Goal: Find specific page/section: Find specific page/section

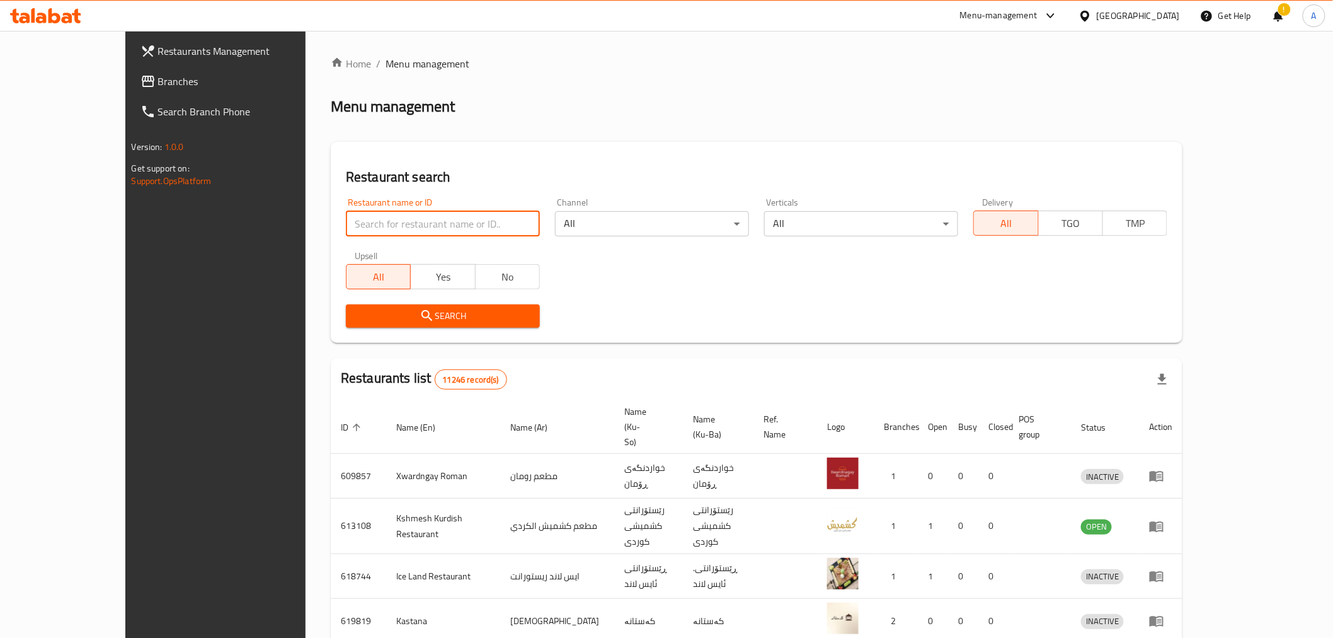
click at [375, 224] on input "search" at bounding box center [443, 223] width 194 height 25
paste input "647188"
type input "647188"
click button "Search" at bounding box center [443, 315] width 194 height 23
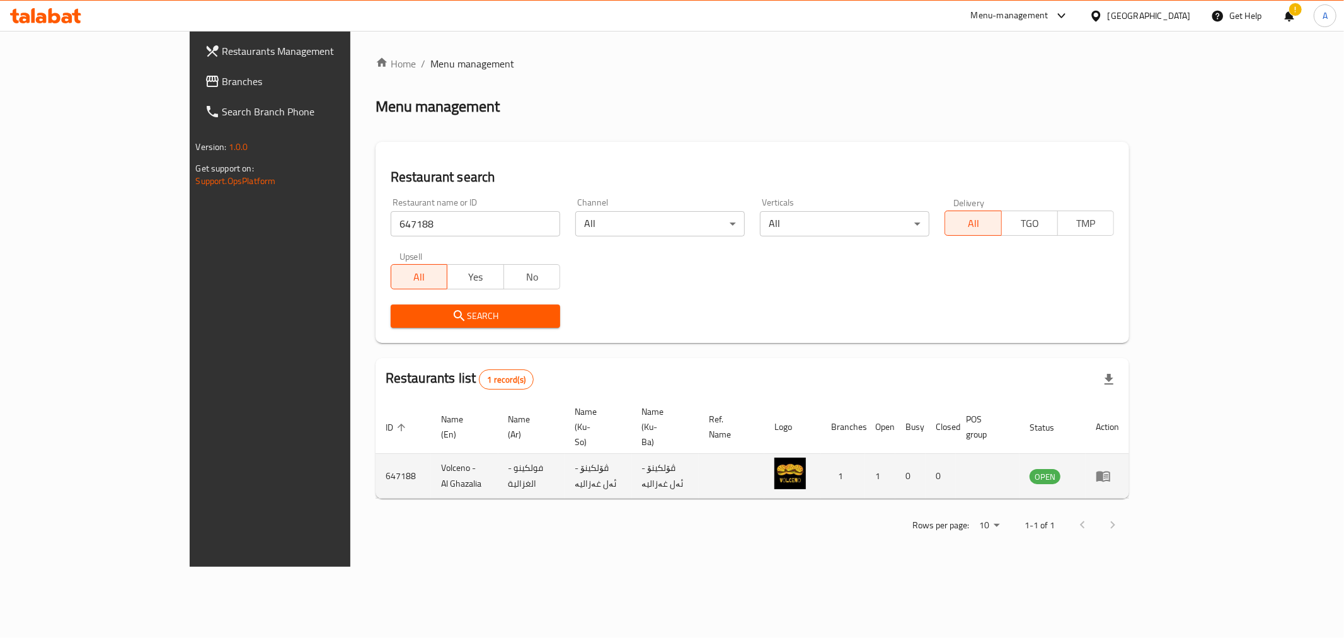
click at [1110, 471] on icon "enhanced table" at bounding box center [1103, 476] width 14 height 11
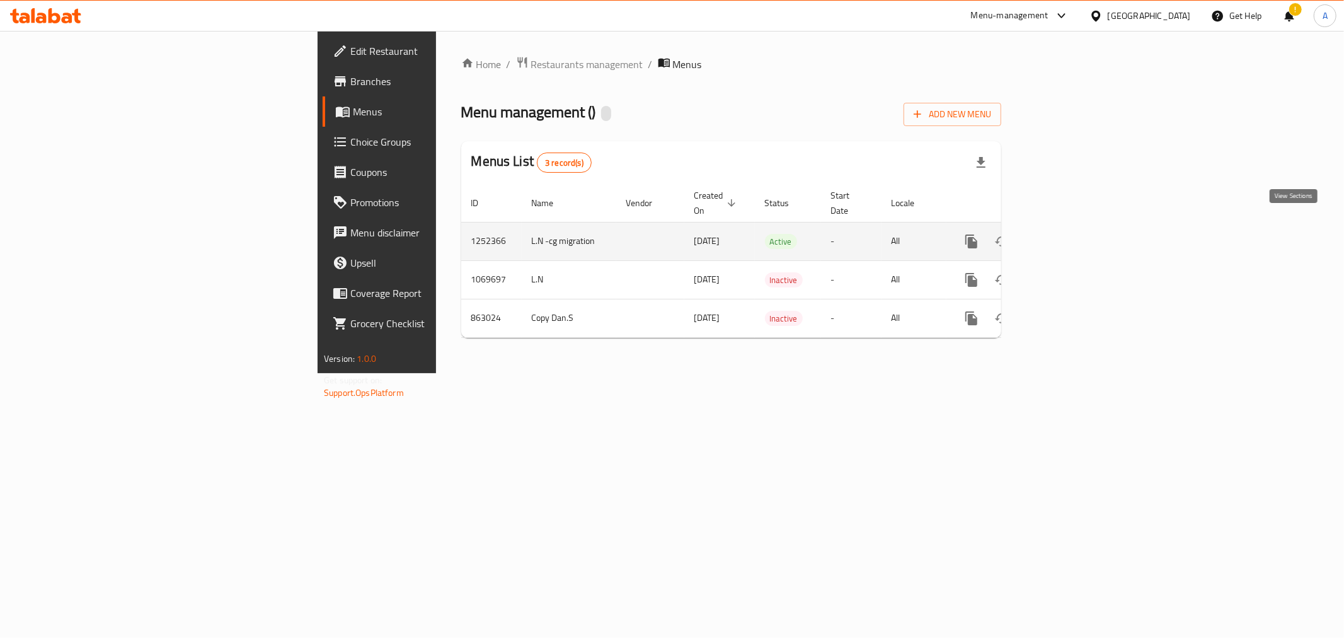
click at [1070, 234] on icon "enhanced table" at bounding box center [1062, 241] width 15 height 15
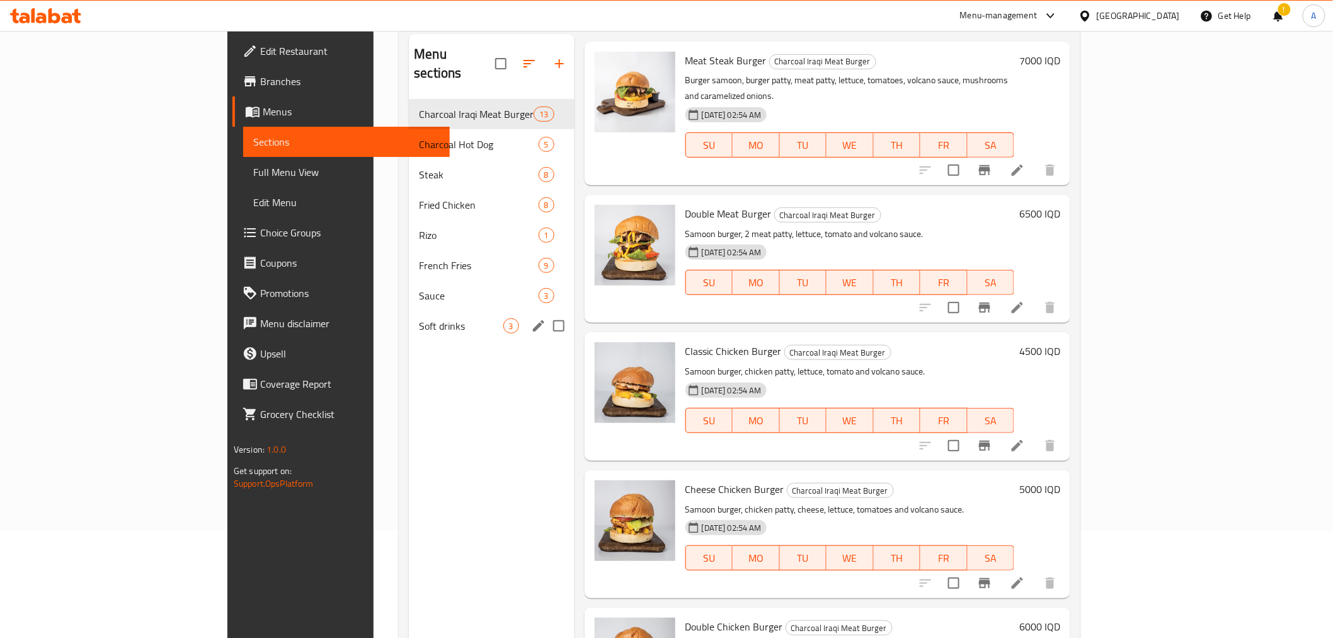
scroll to position [106, 0]
click at [419, 138] on span "Charcoal Hot Dog" at bounding box center [461, 145] width 84 height 15
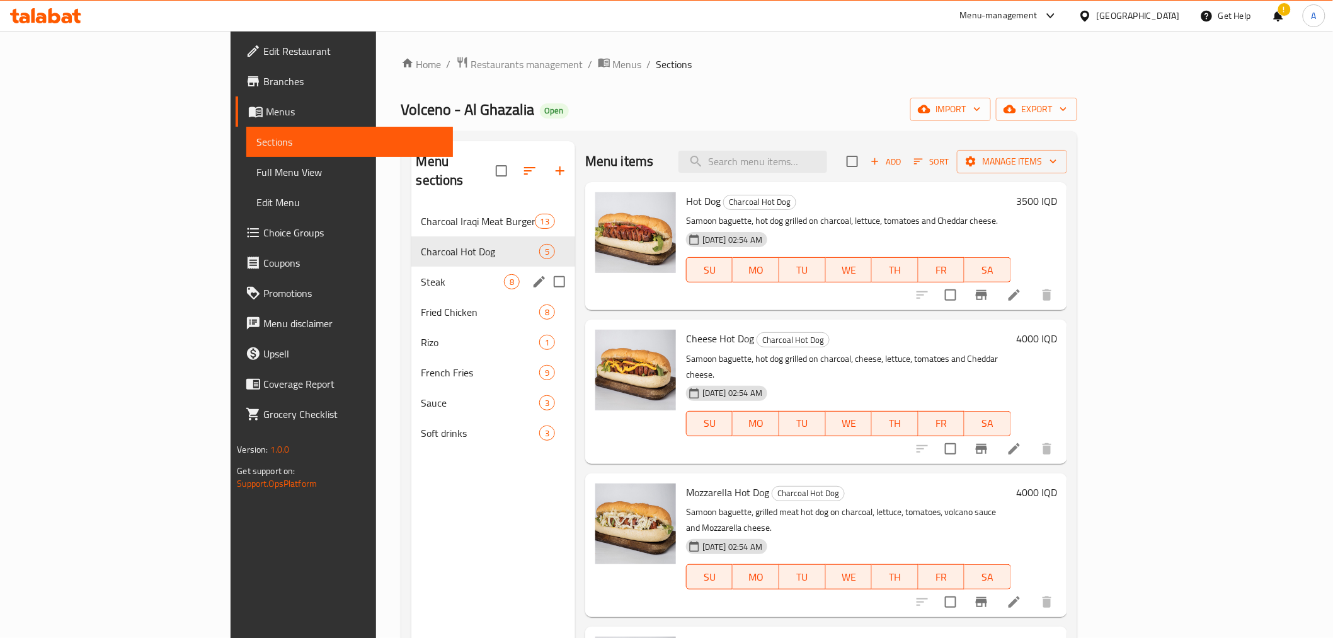
click at [421, 274] on span "Steak" at bounding box center [462, 281] width 83 height 15
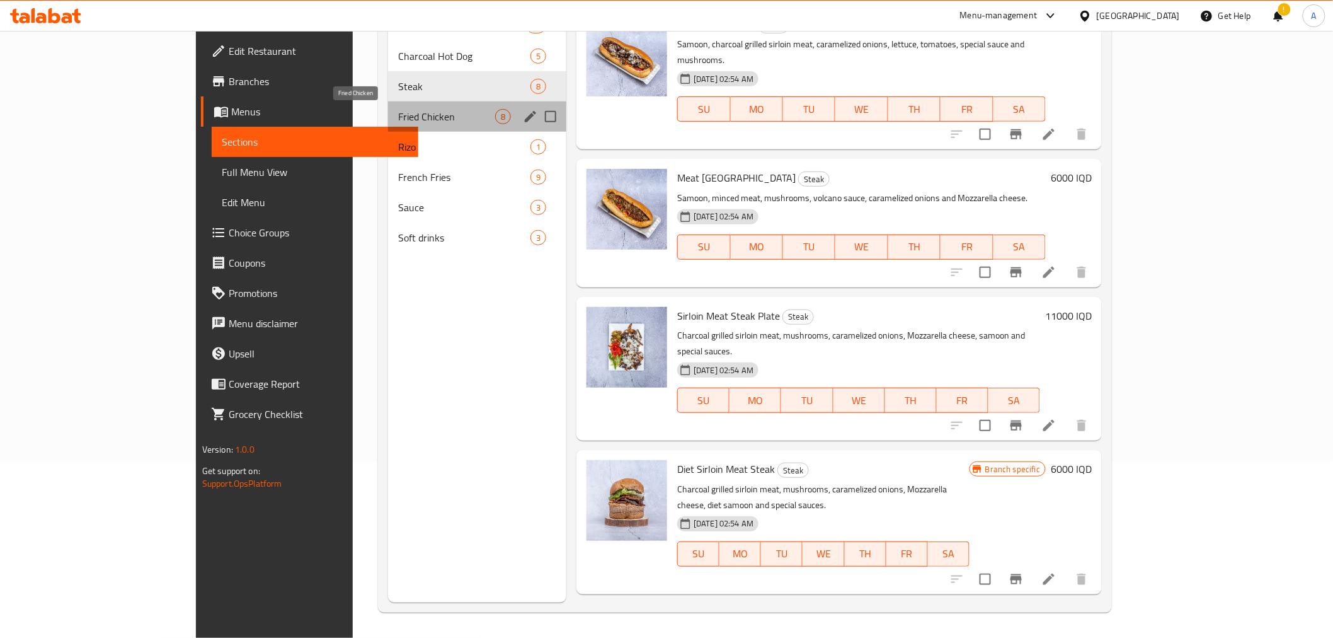
click at [398, 120] on span "Fried Chicken" at bounding box center [446, 116] width 97 height 15
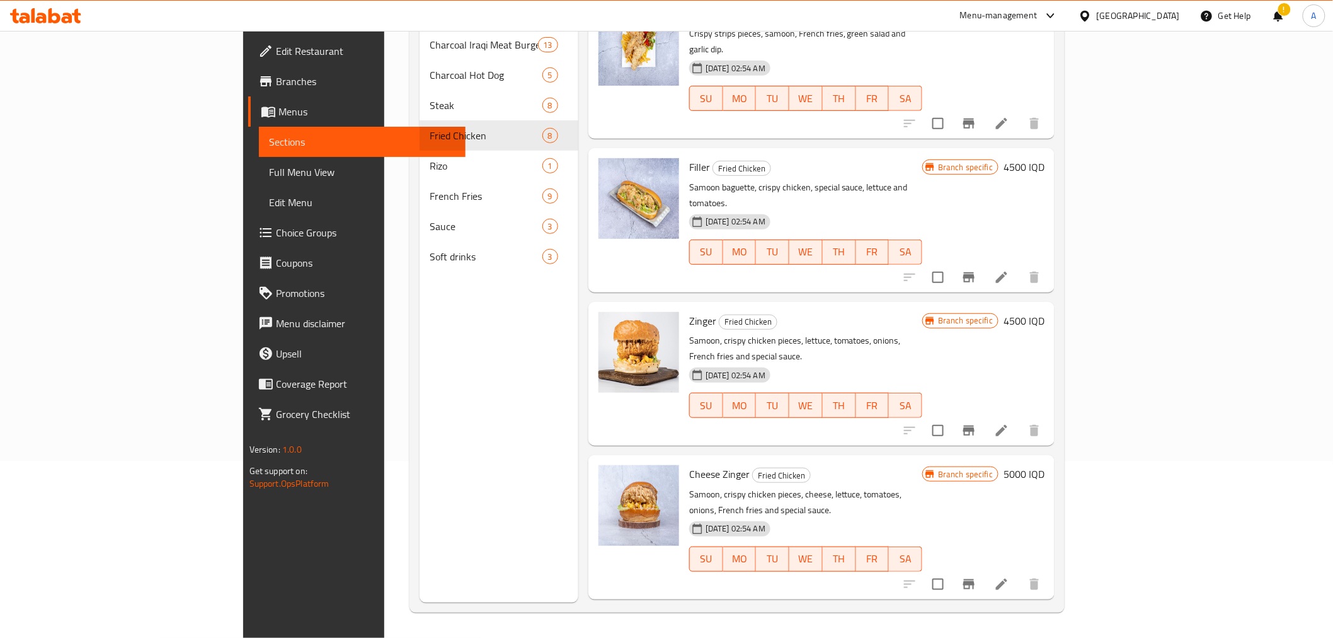
scroll to position [475, 0]
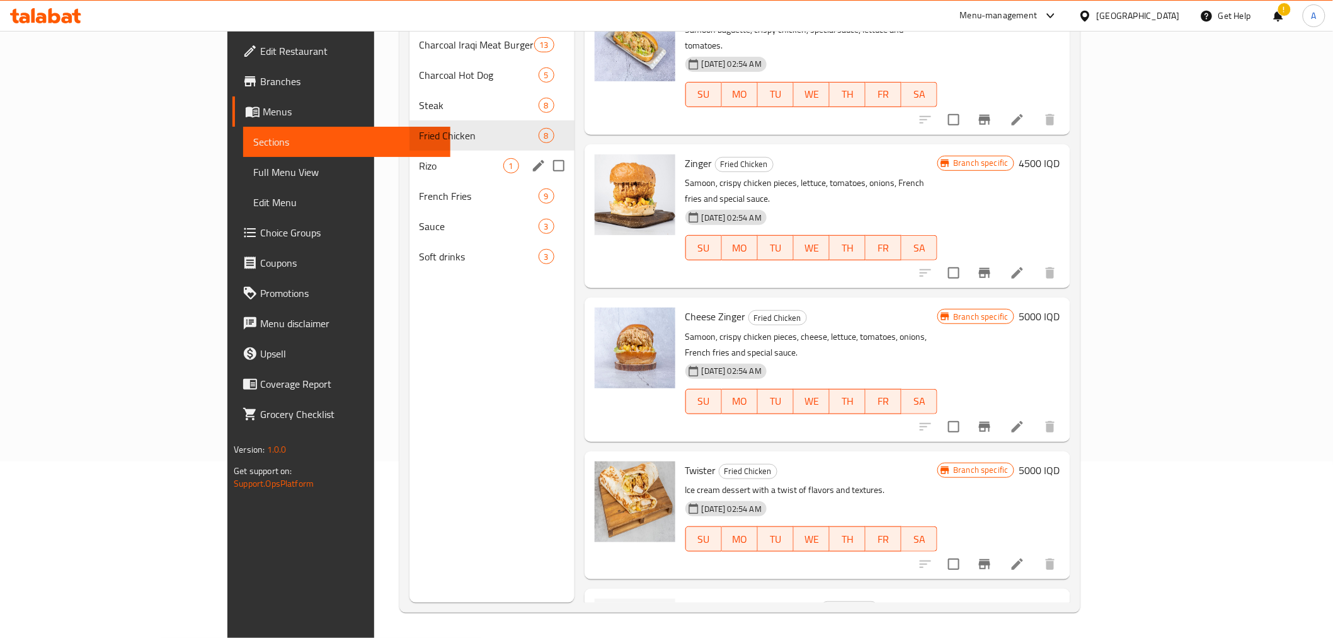
click at [410, 151] on div "Rizo 1" at bounding box center [492, 166] width 165 height 30
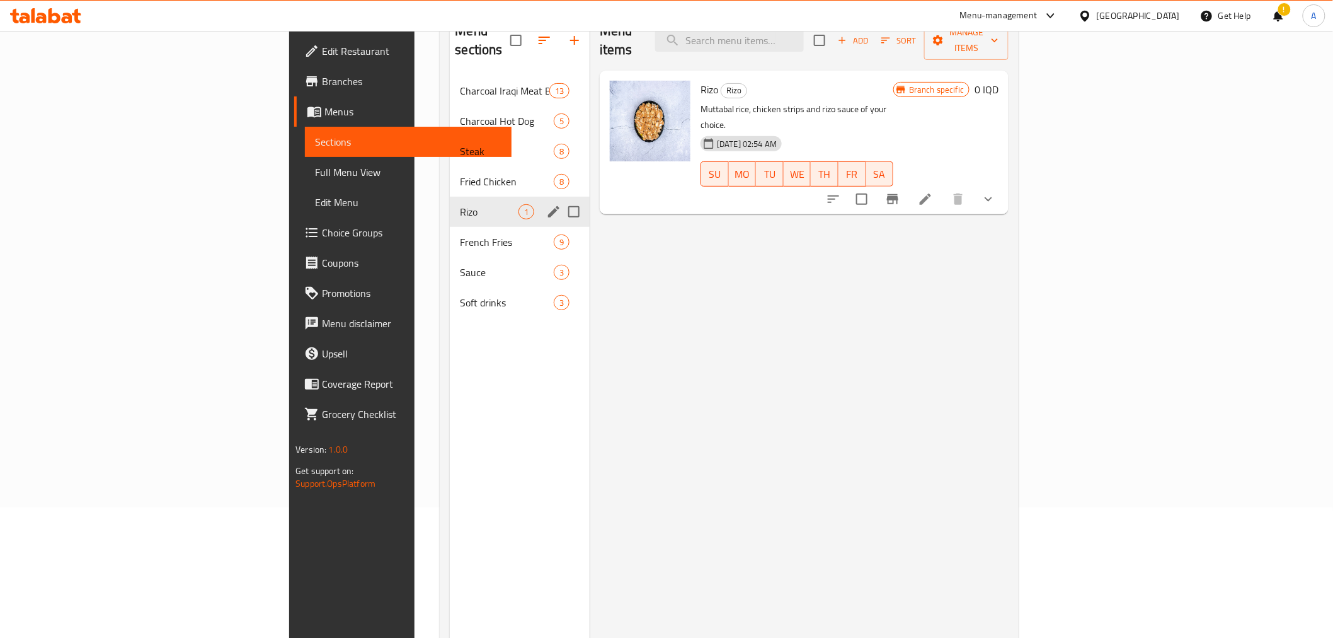
scroll to position [106, 0]
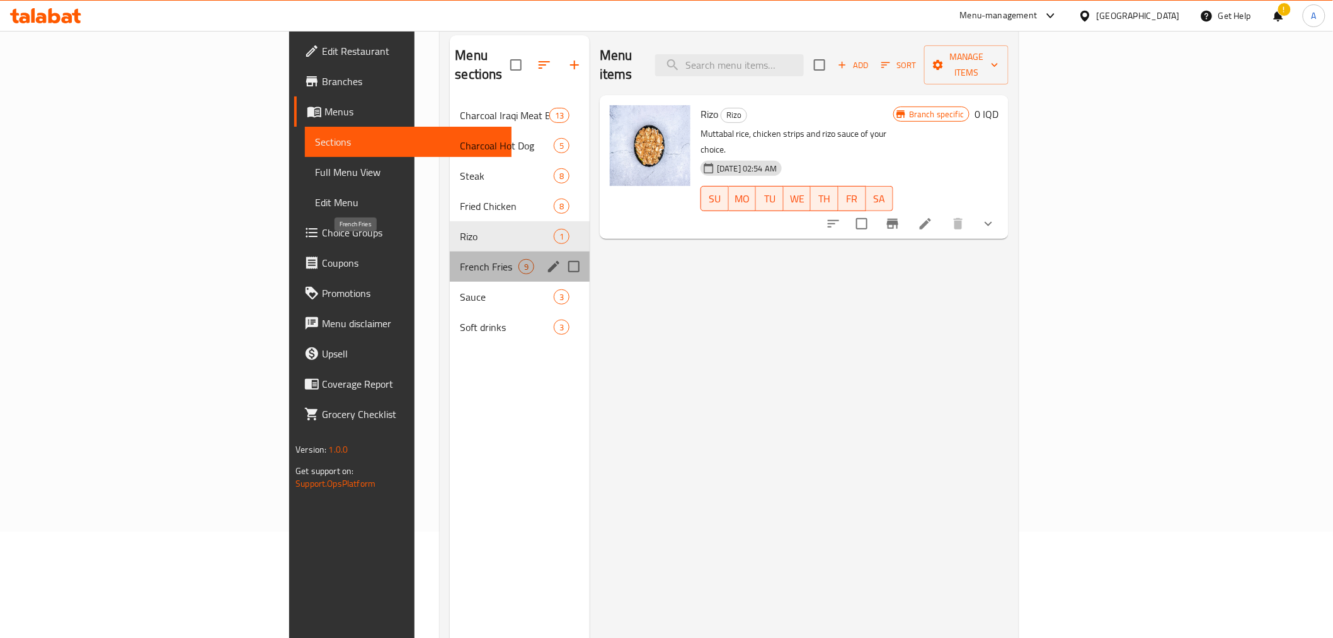
click at [460, 259] on span "French Fries" at bounding box center [489, 266] width 59 height 15
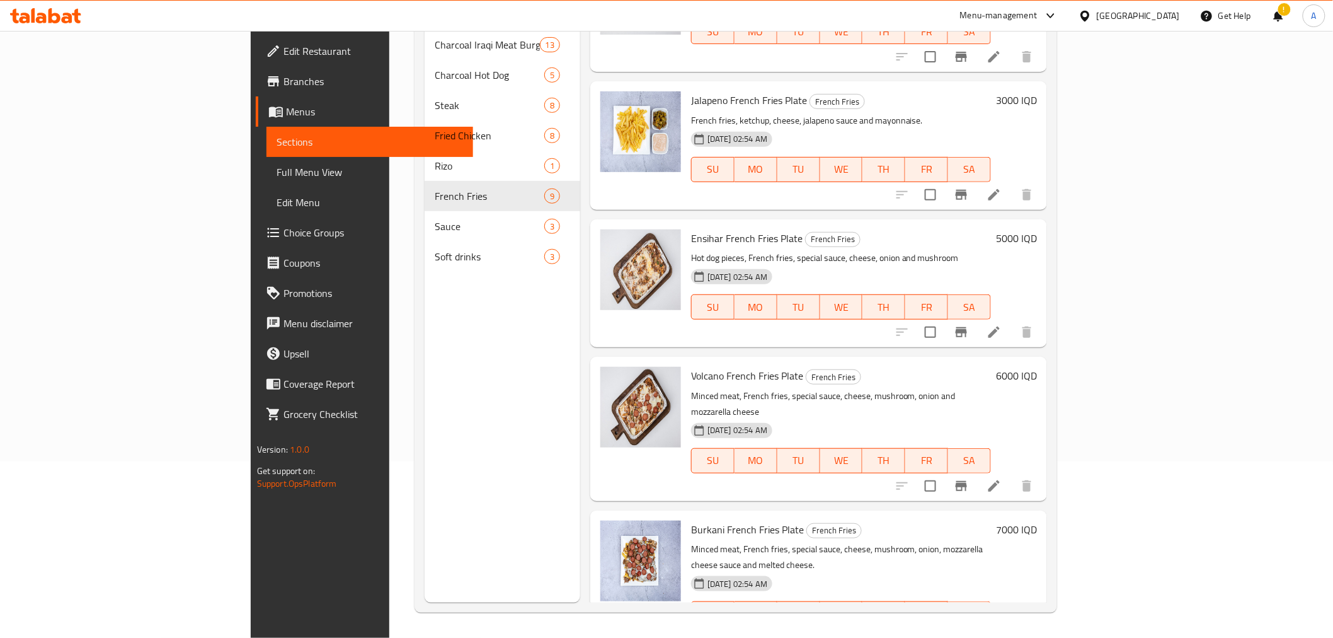
scroll to position [632, 0]
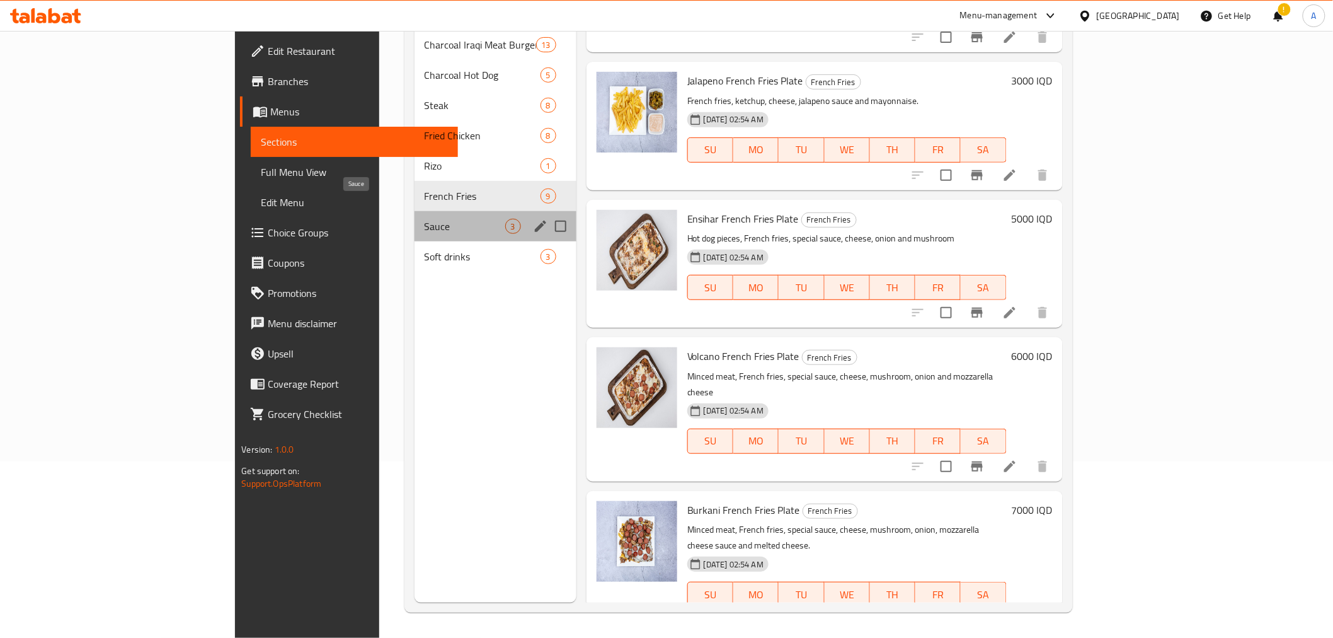
click at [425, 219] on span "Sauce" at bounding box center [465, 226] width 81 height 15
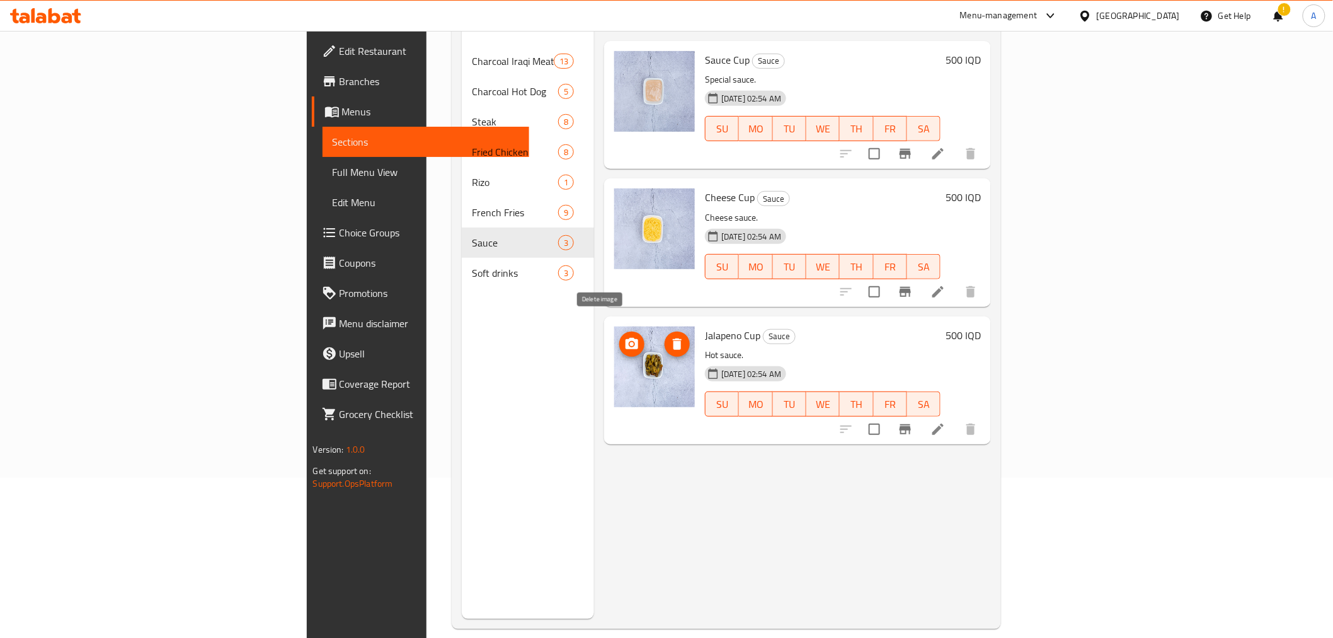
scroll to position [106, 0]
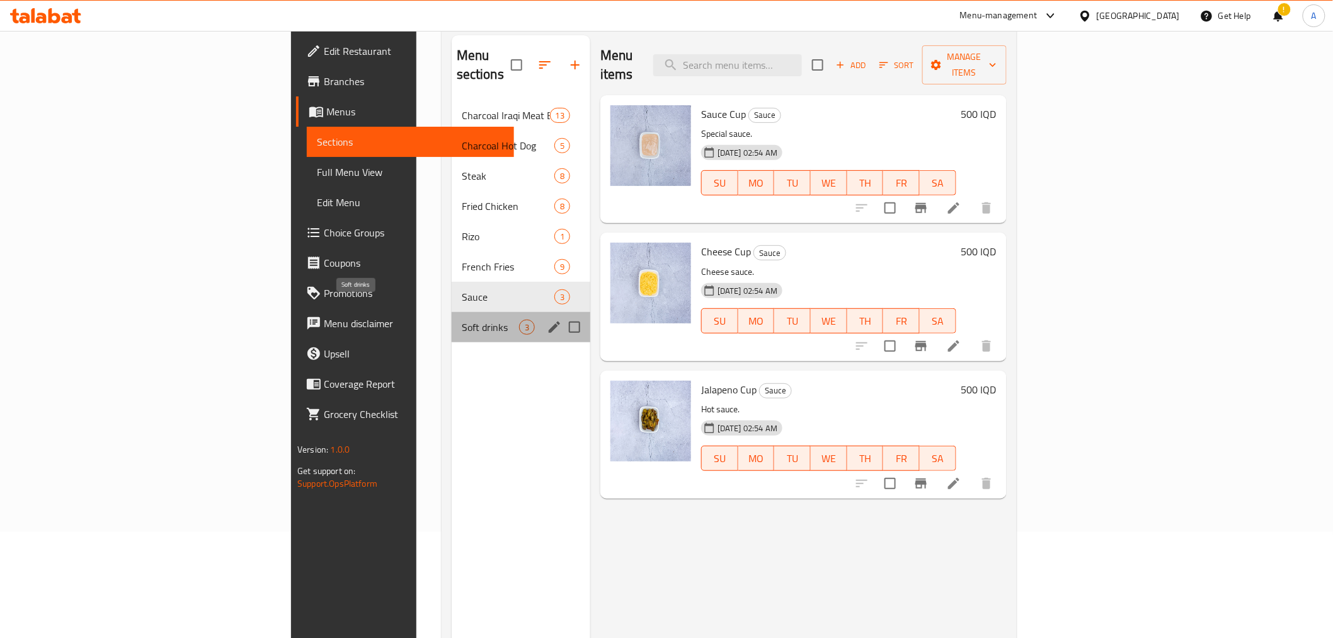
click at [462, 319] on span "Soft drinks" at bounding box center [490, 326] width 57 height 15
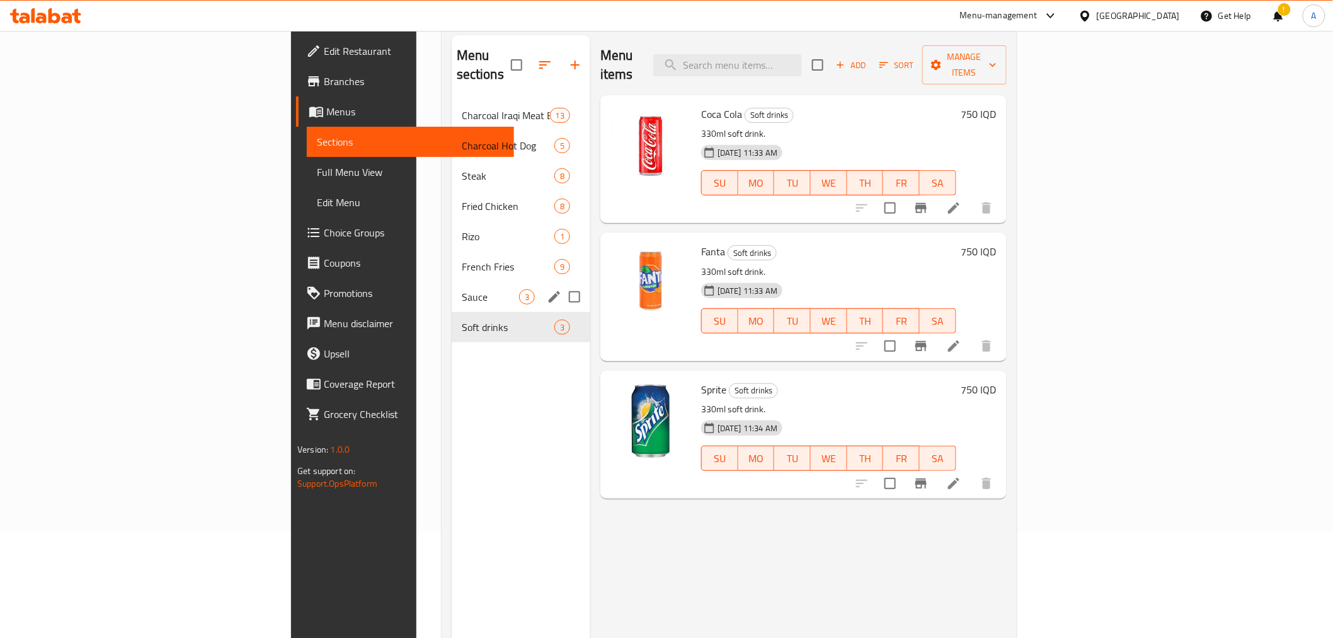
click at [452, 282] on div "Sauce 3" at bounding box center [521, 297] width 139 height 30
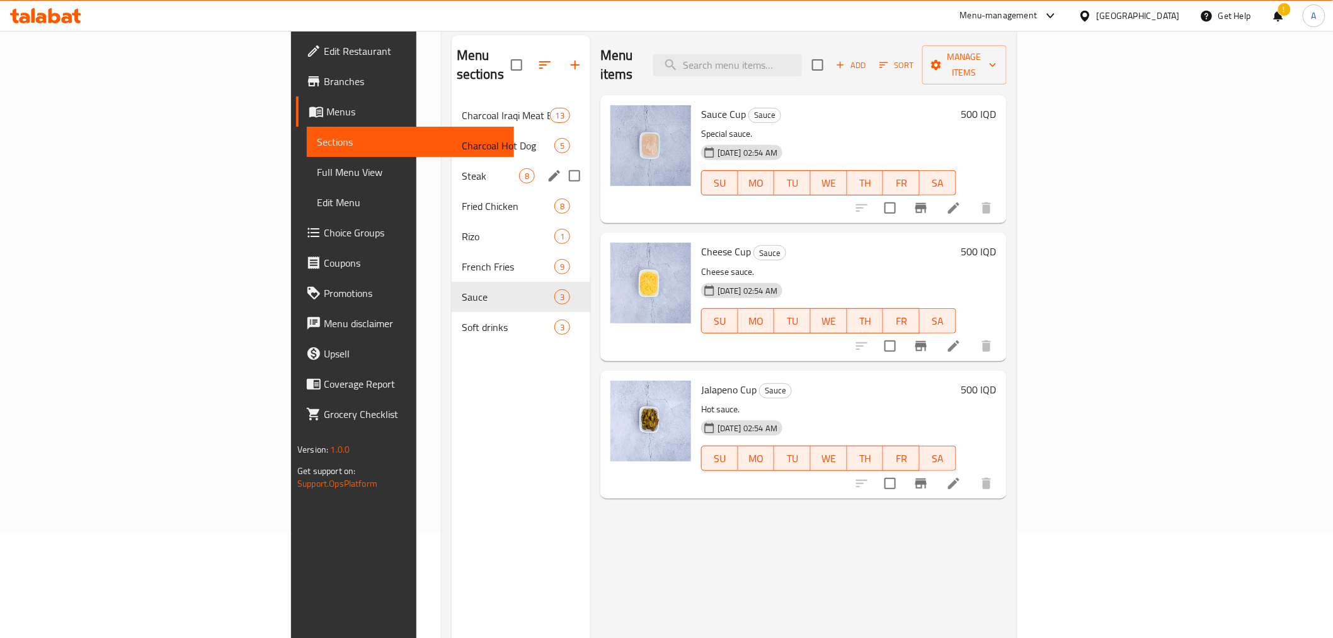
scroll to position [36, 0]
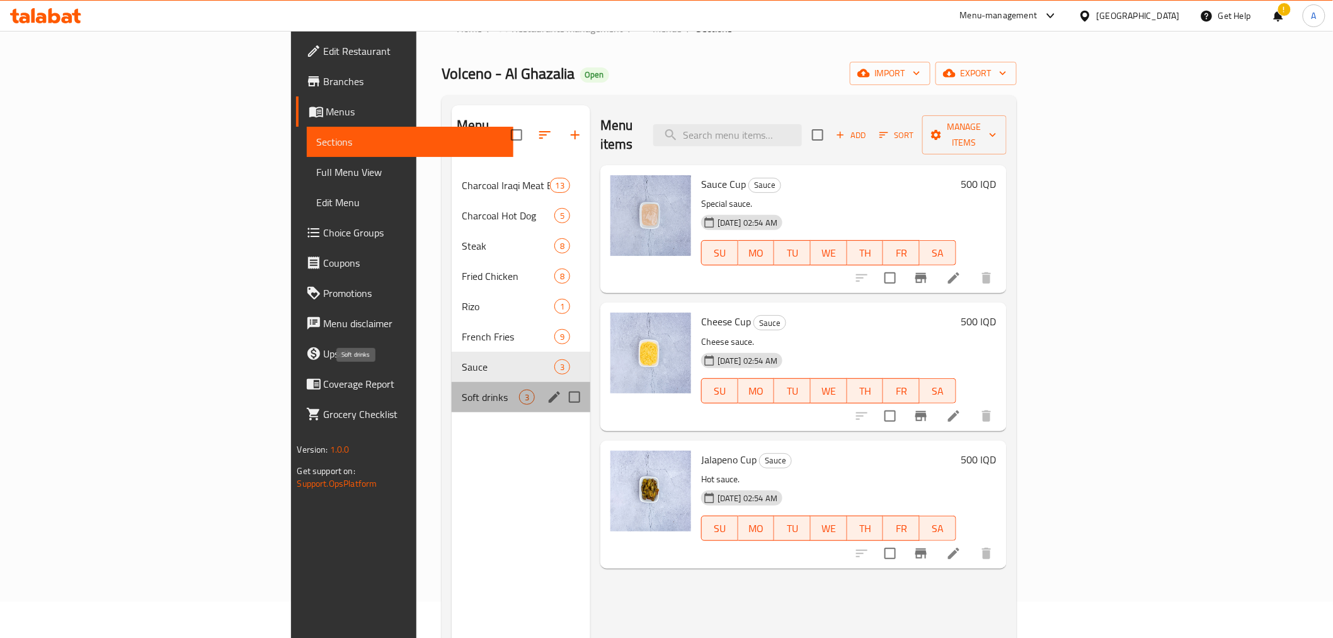
click at [462, 389] on span "Soft drinks" at bounding box center [490, 396] width 57 height 15
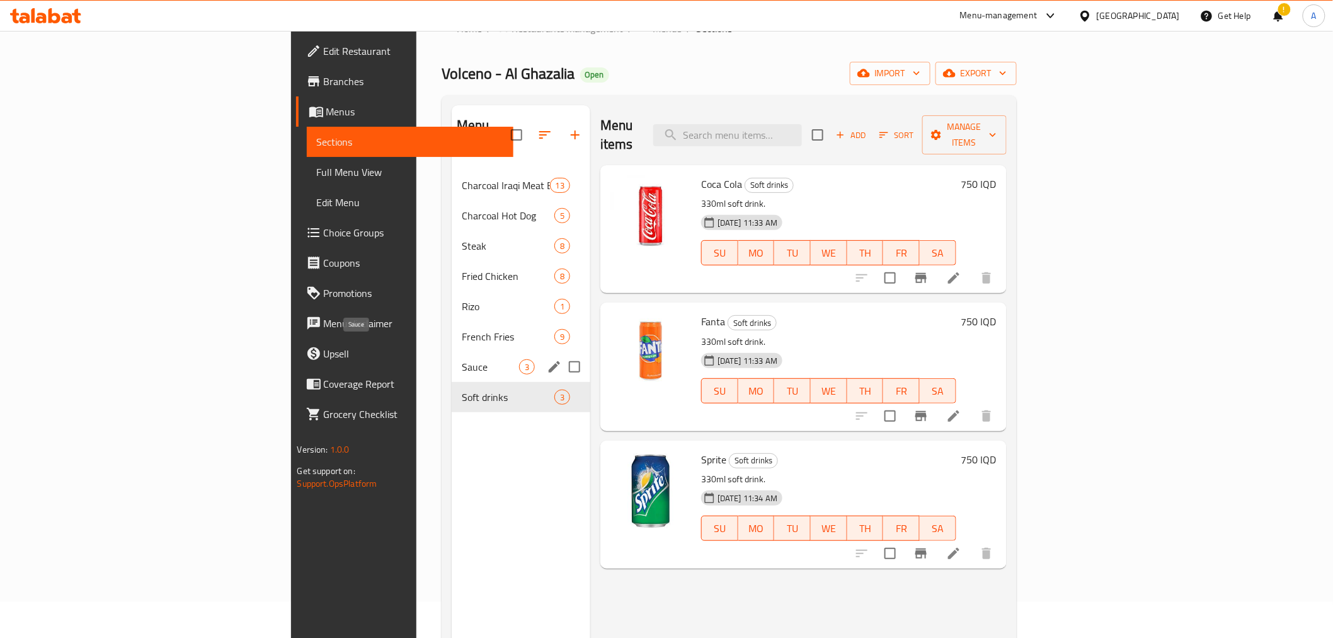
click at [462, 359] on span "Sauce" at bounding box center [490, 366] width 57 height 15
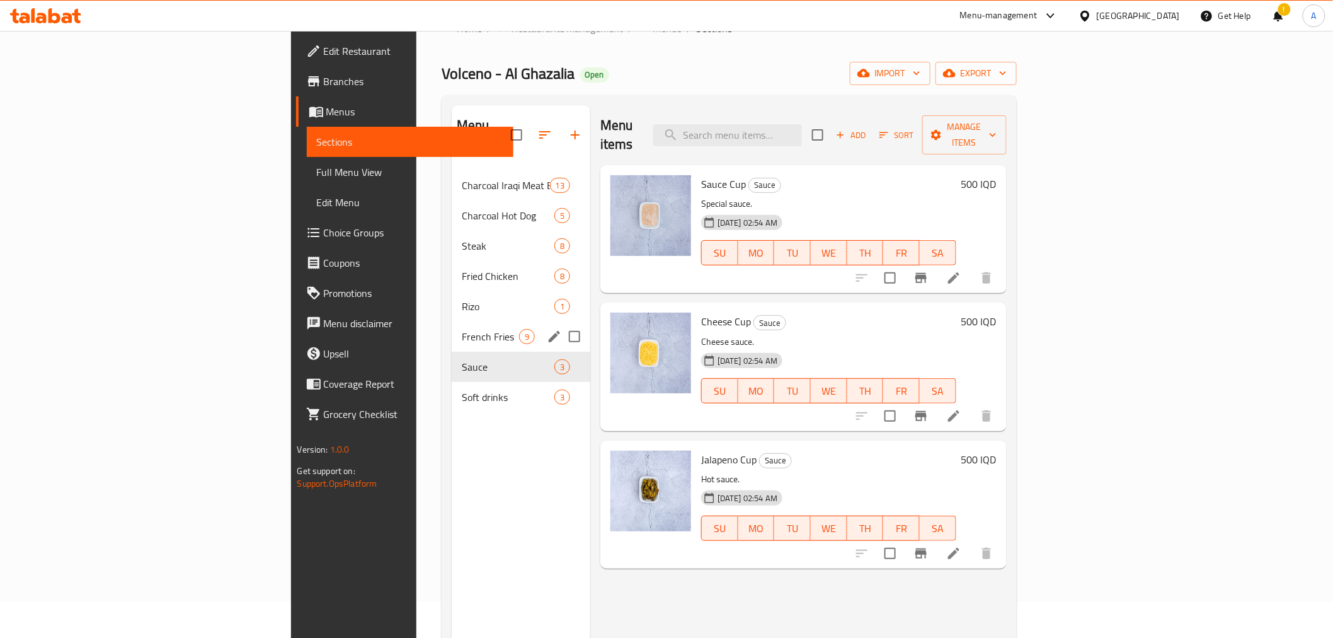
click at [462, 329] on span "French Fries" at bounding box center [490, 336] width 57 height 15
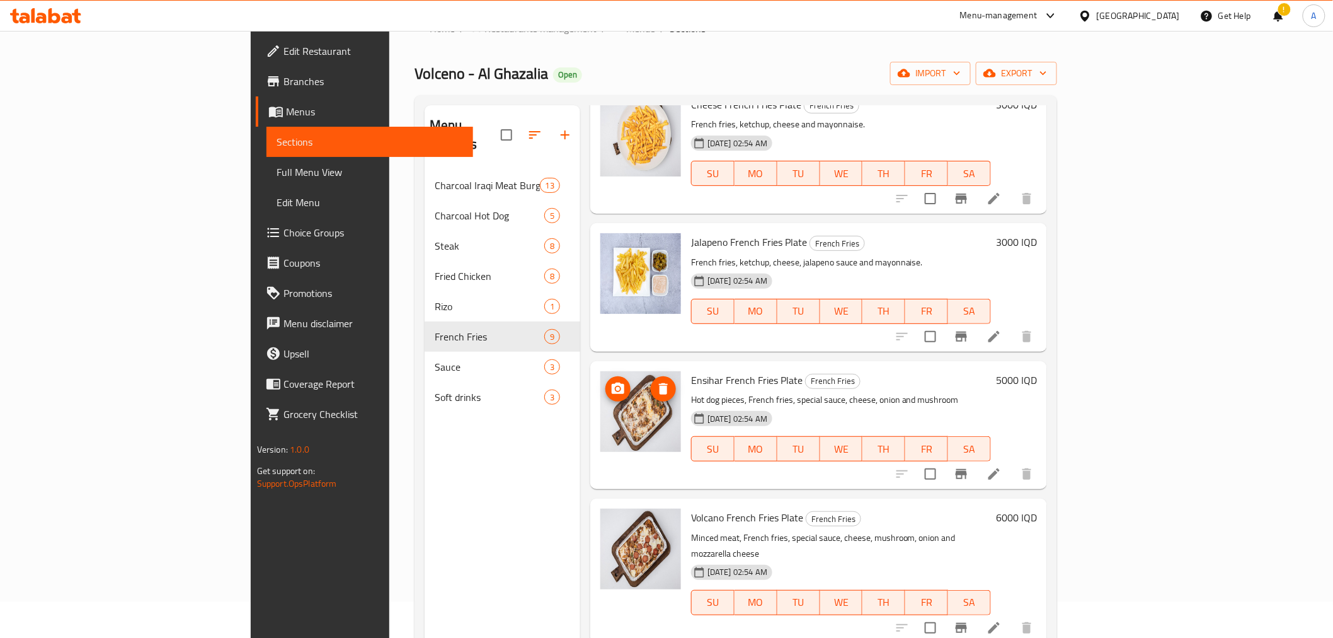
scroll to position [632, 0]
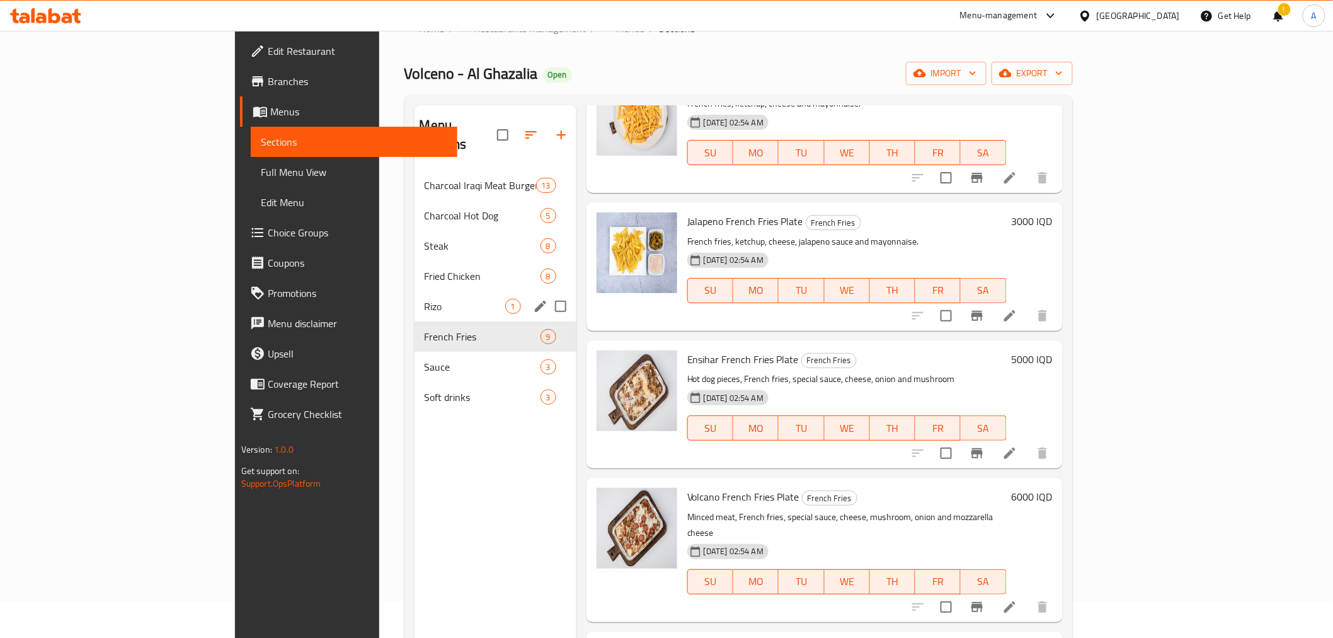
click at [425, 299] on span "Rizo" at bounding box center [465, 306] width 81 height 15
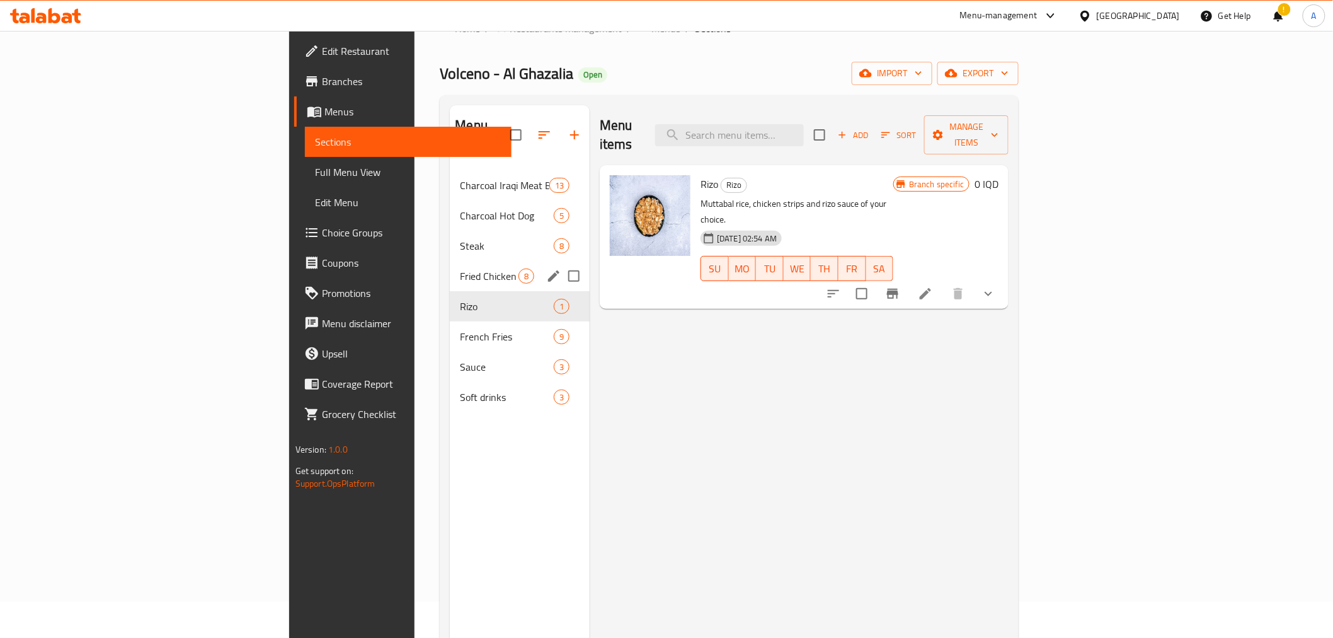
click at [450, 261] on div "Fried Chicken 8" at bounding box center [520, 276] width 140 height 30
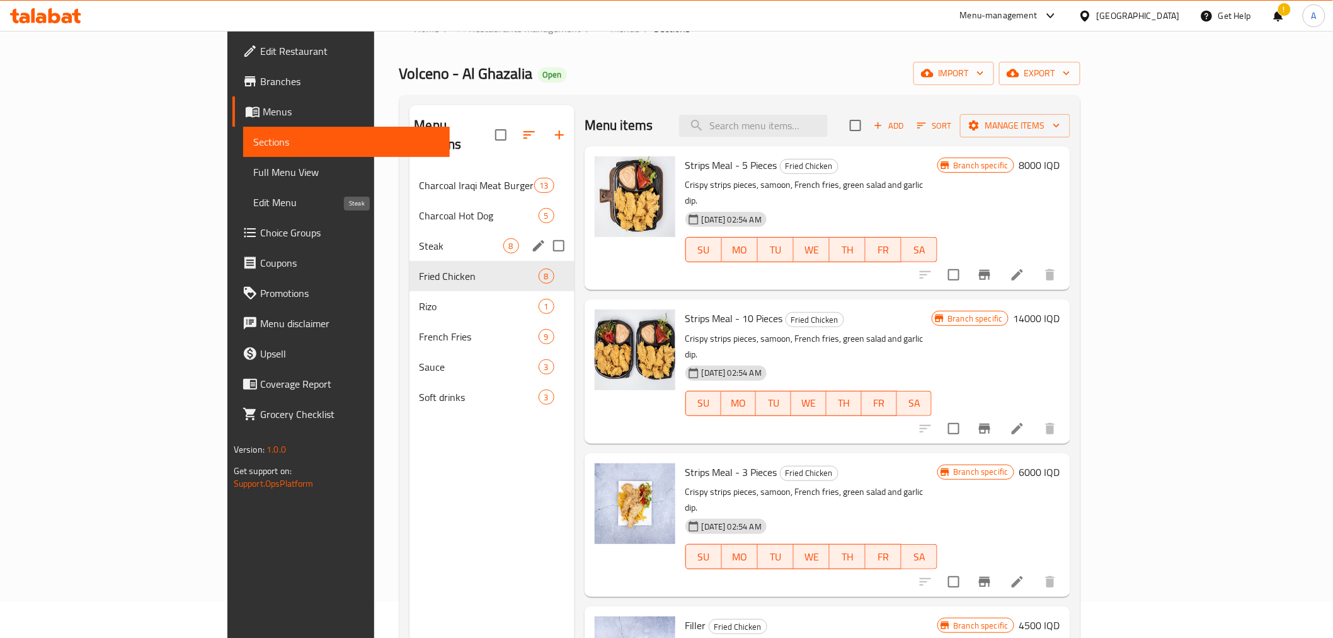
click at [420, 238] on span "Steak" at bounding box center [462, 245] width 84 height 15
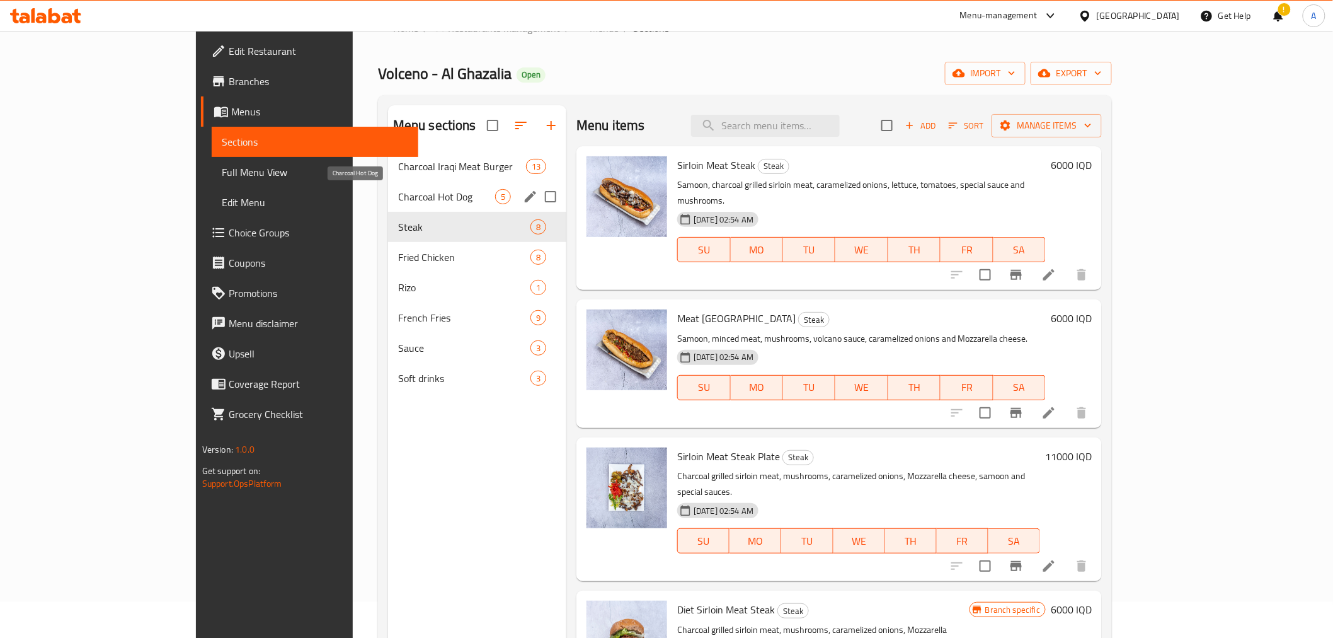
click at [398, 190] on span "Charcoal Hot Dog" at bounding box center [446, 196] width 97 height 15
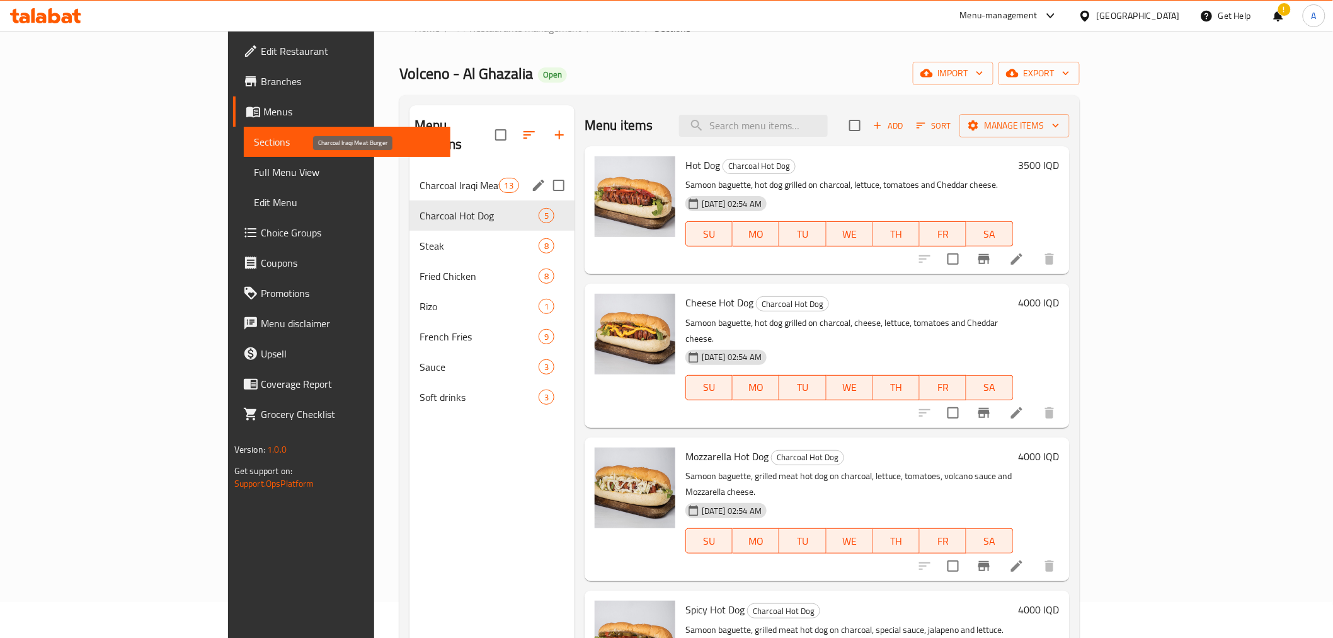
click at [420, 178] on span "Charcoal Iraqi Meat Burger" at bounding box center [459, 185] width 79 height 15
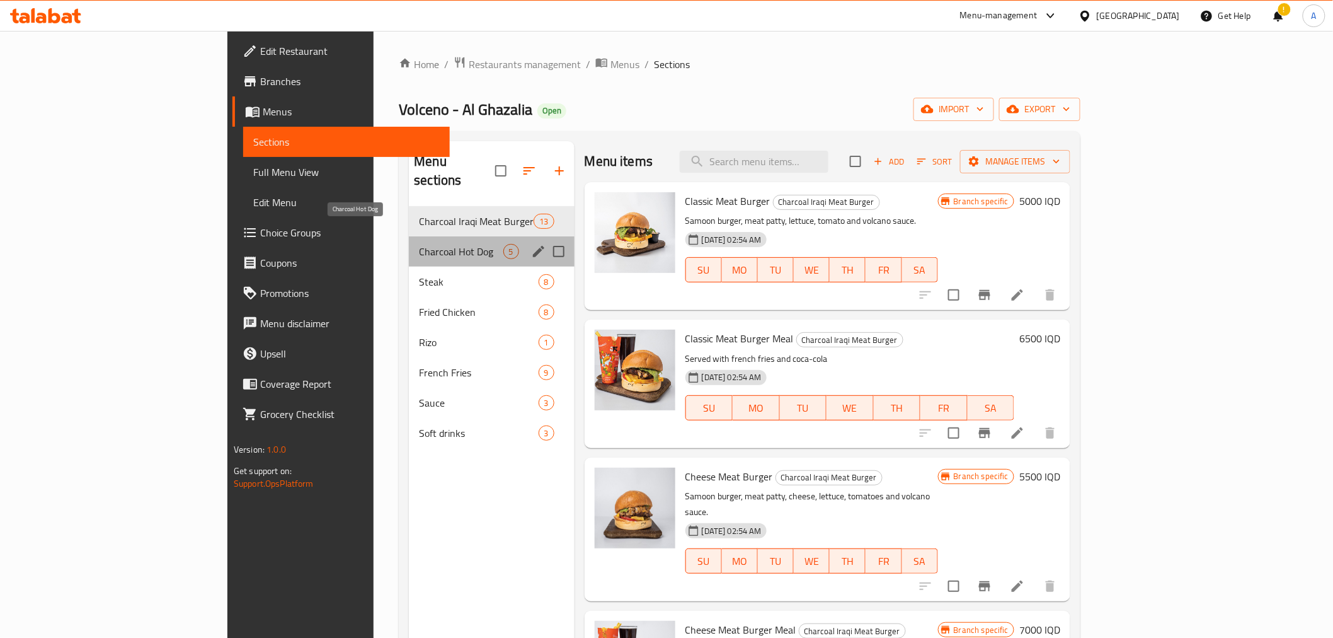
click at [419, 244] on span "Charcoal Hot Dog" at bounding box center [461, 251] width 84 height 15
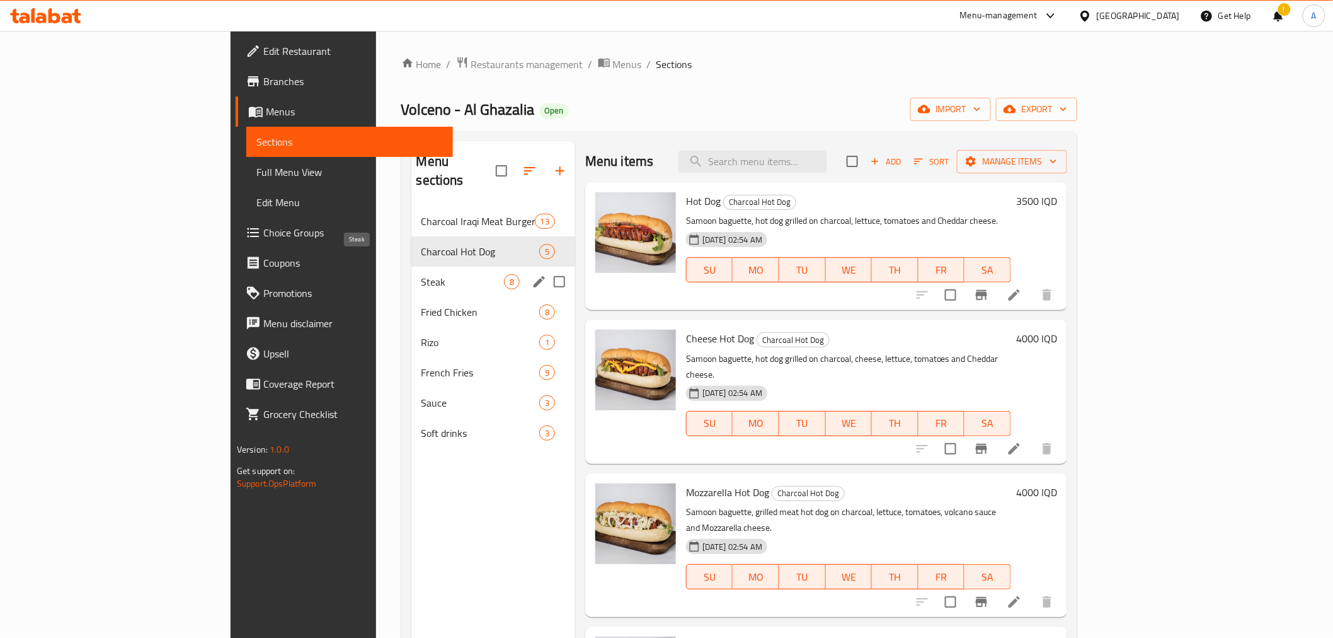
click at [421, 274] on span "Steak" at bounding box center [462, 281] width 83 height 15
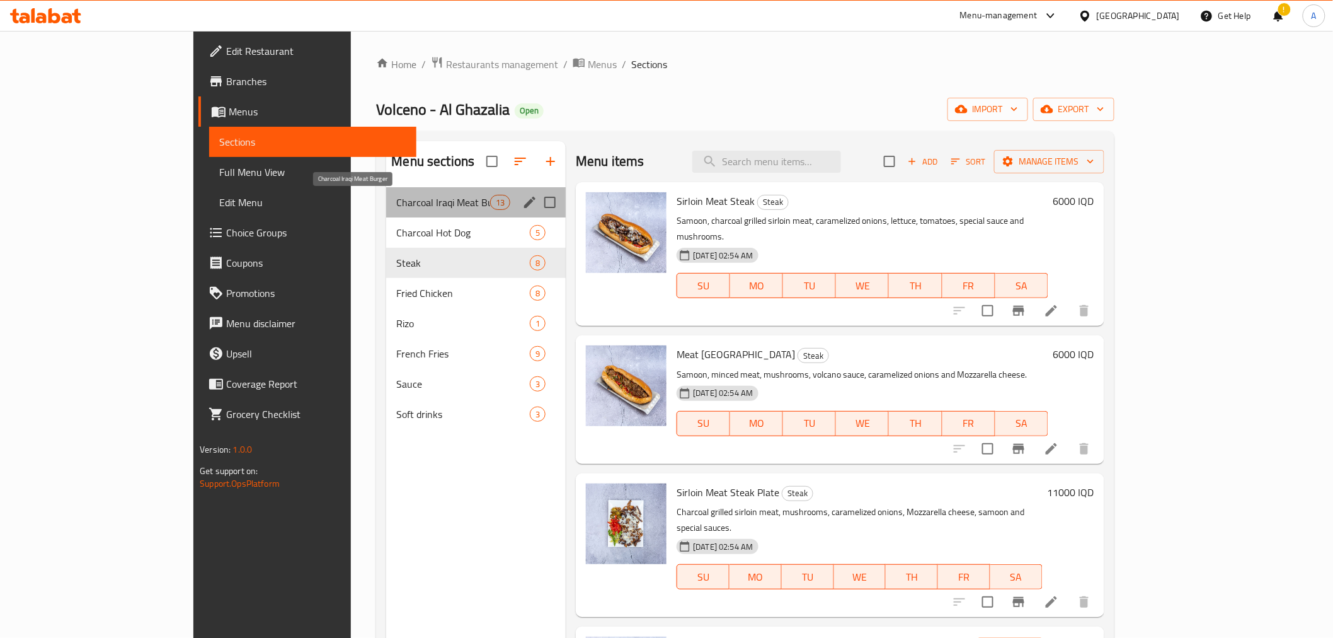
click at [396, 203] on span "Charcoal Iraqi Meat Burger" at bounding box center [443, 202] width 94 height 15
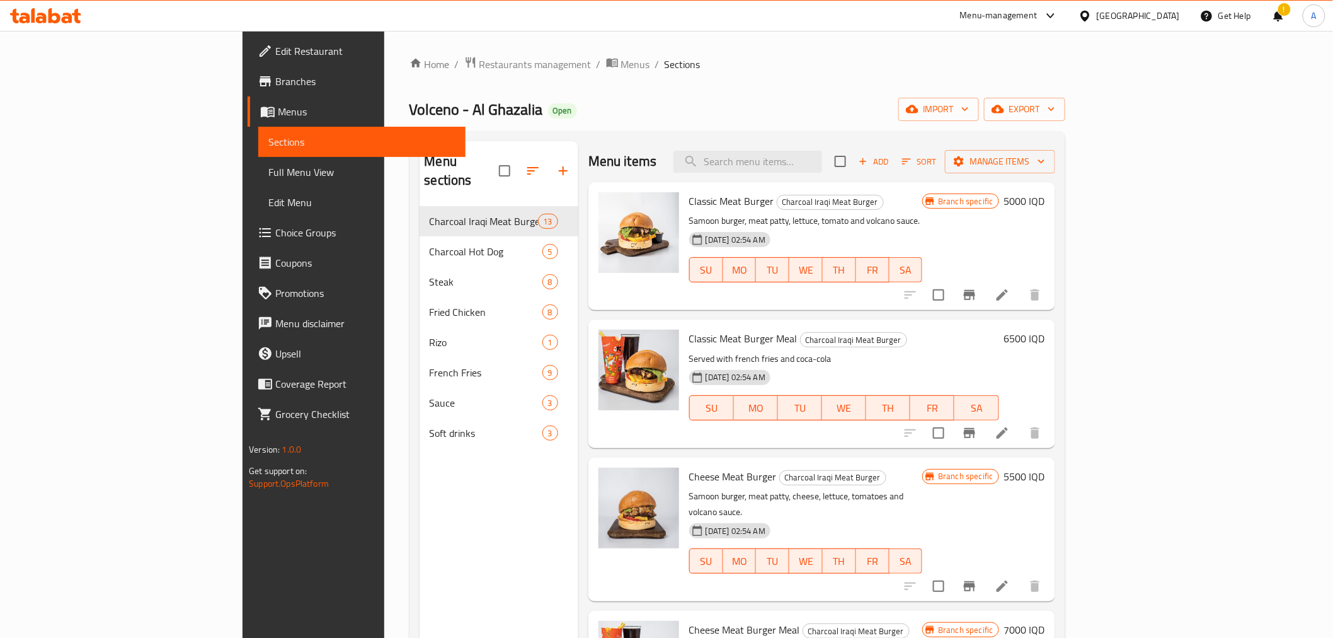
click at [268, 169] on span "Full Menu View" at bounding box center [361, 171] width 186 height 15
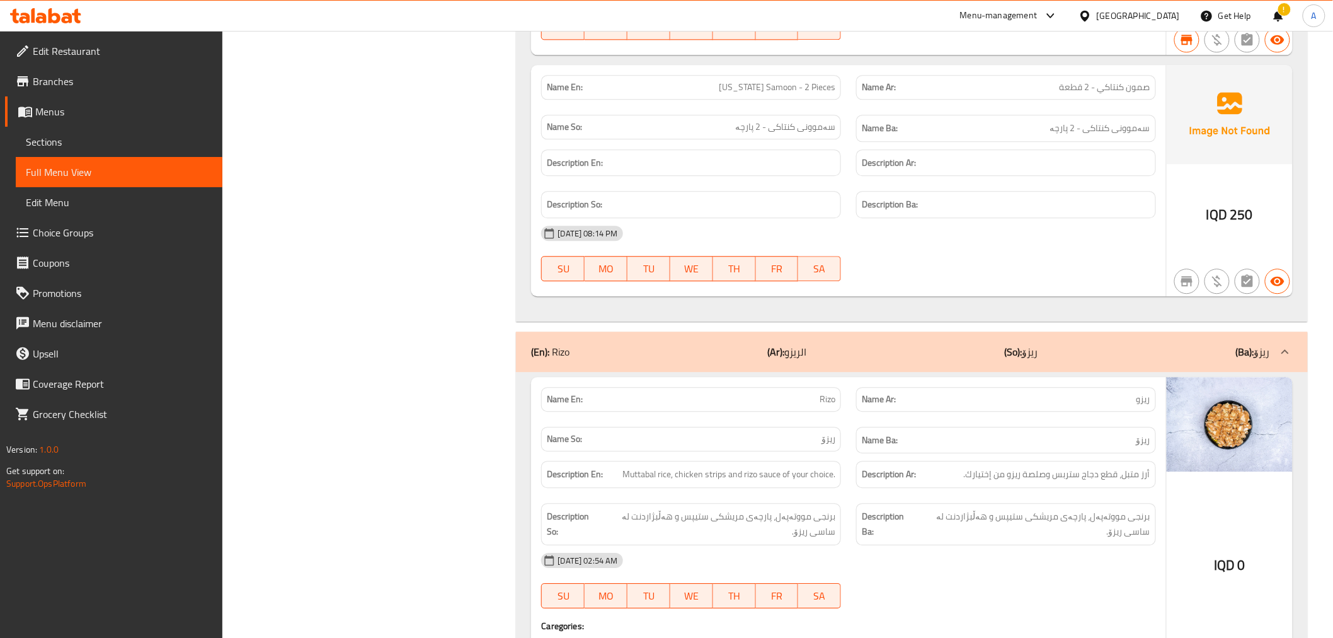
scroll to position [8820, 0]
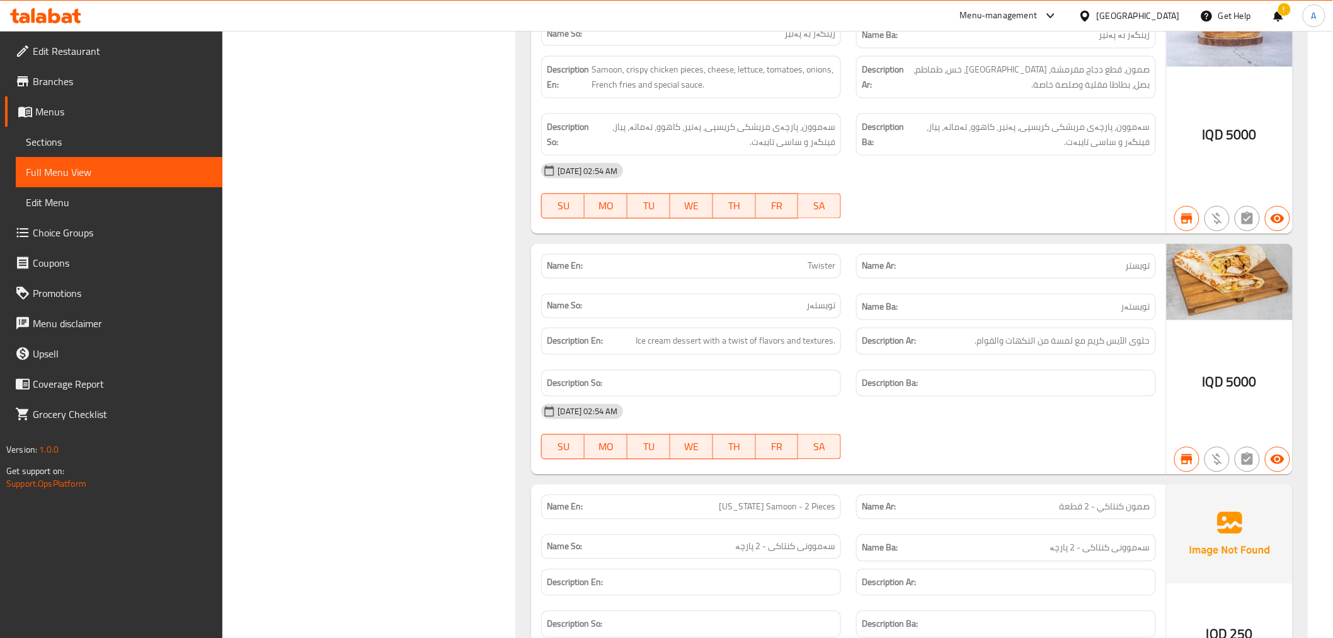
click at [45, 20] on icon at bounding box center [41, 18] width 11 height 11
